Goal: Transaction & Acquisition: Purchase product/service

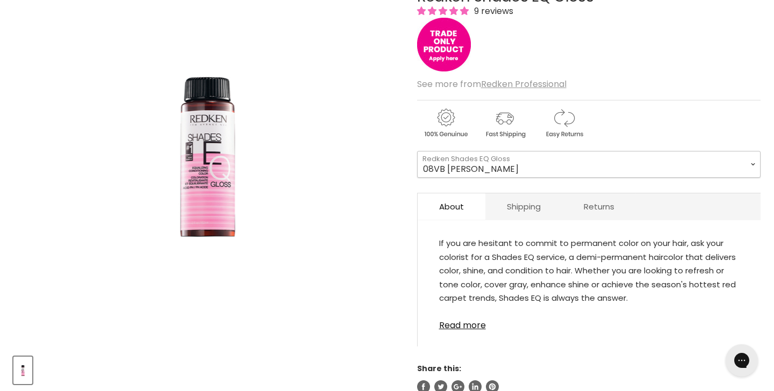
click at [750, 166] on select "08VB [PERSON_NAME] 05V Cosmic Violet 06VB [GEOGRAPHIC_DATA] 04NA Storm Cloud 06…" at bounding box center [589, 164] width 344 height 27
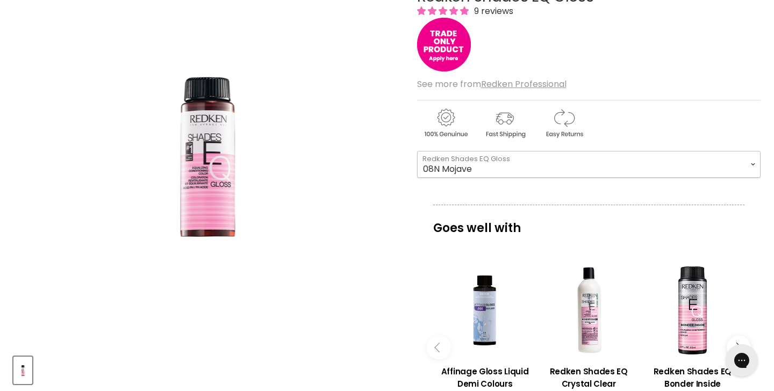
select select "08N Mojave"
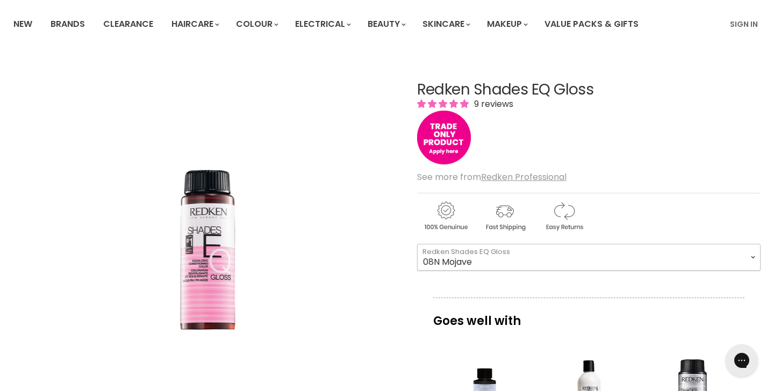
scroll to position [114, 0]
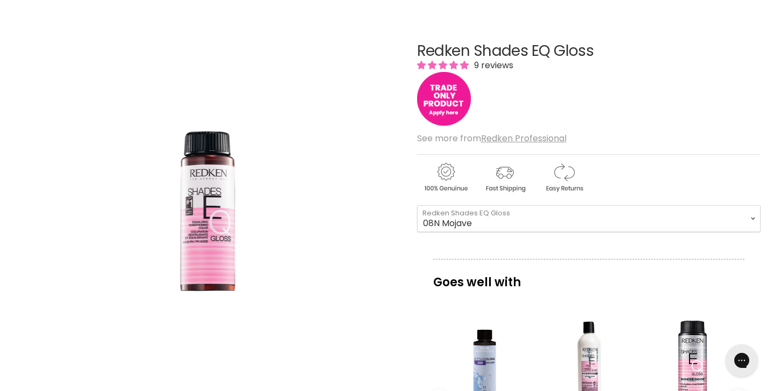
click at [439, 103] on img "Main content" at bounding box center [444, 99] width 54 height 54
